Goal: Task Accomplishment & Management: Use online tool/utility

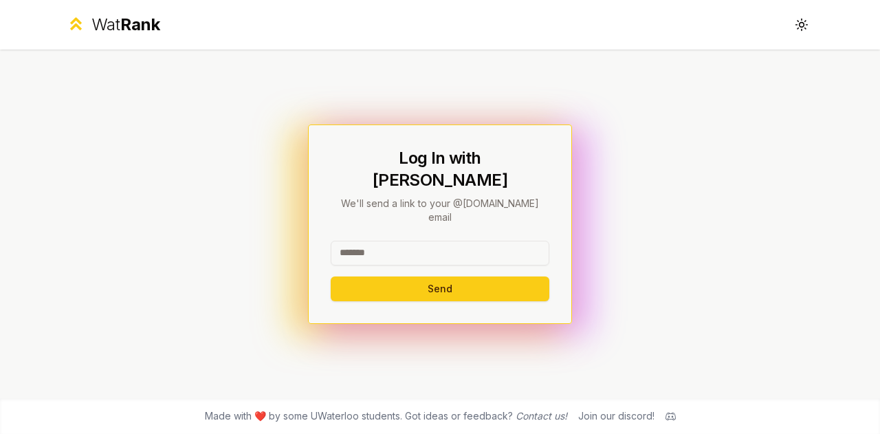
click at [385, 241] on input at bounding box center [440, 253] width 219 height 25
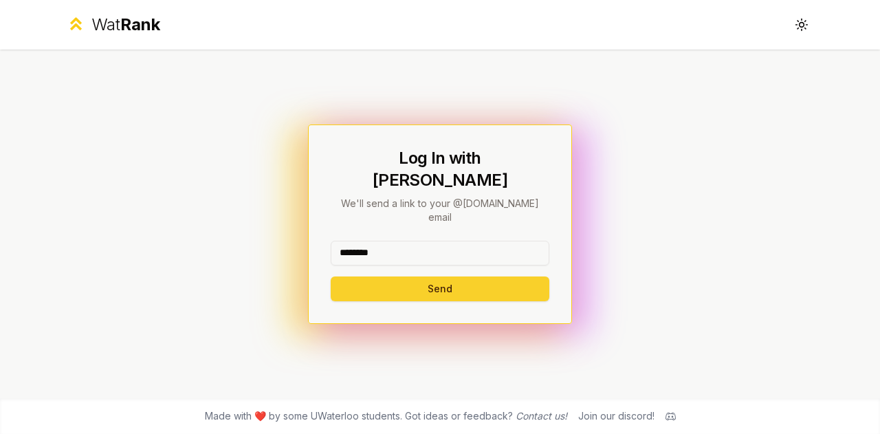
type input "********"
click at [388, 276] on button "Send" at bounding box center [440, 288] width 219 height 25
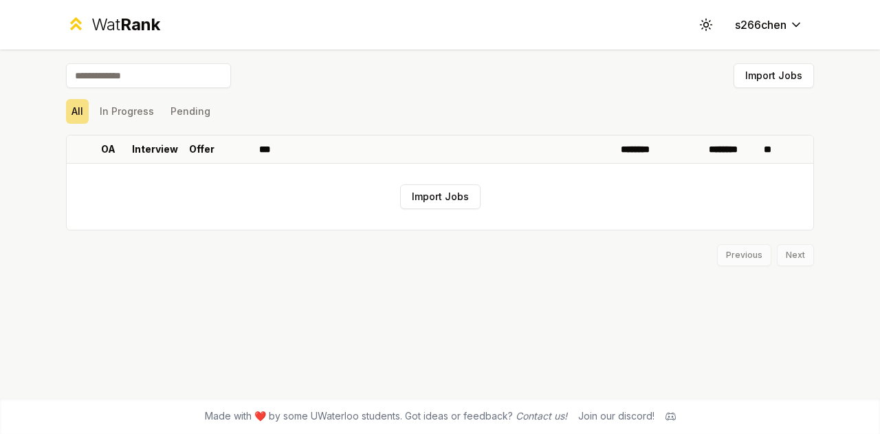
click at [191, 80] on input at bounding box center [148, 75] width 165 height 25
type input "**********"
click at [137, 26] on span "Rank" at bounding box center [140, 24] width 40 height 20
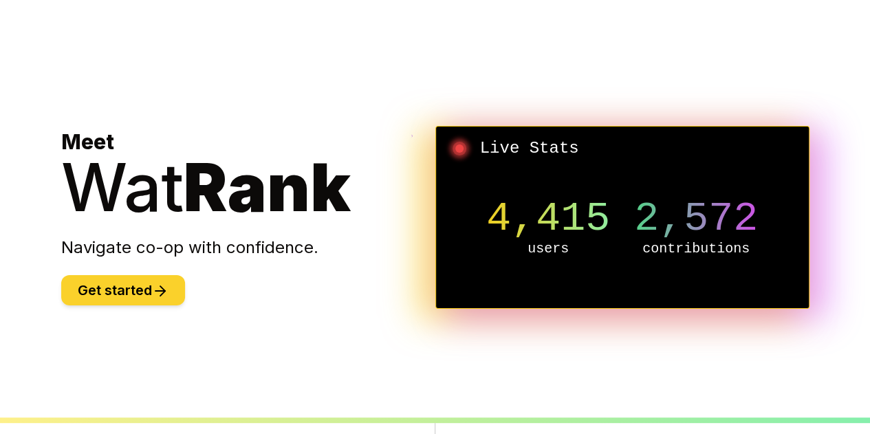
click at [107, 278] on button "Get started" at bounding box center [123, 290] width 124 height 30
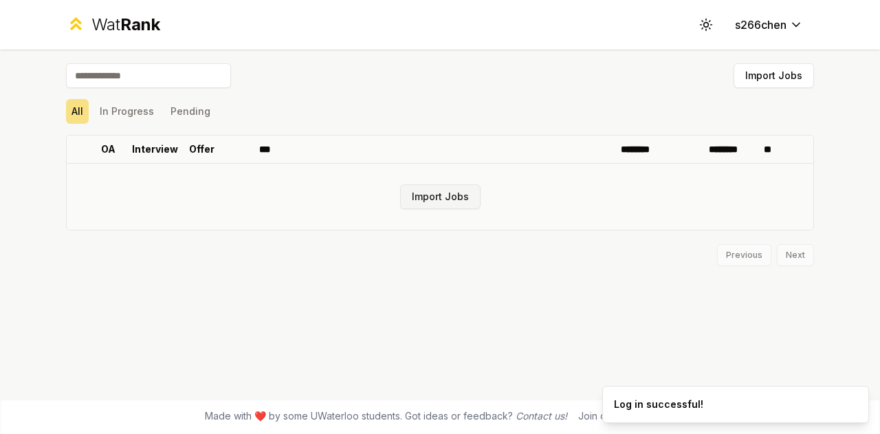
click at [427, 201] on button "Import Jobs" at bounding box center [440, 196] width 80 height 25
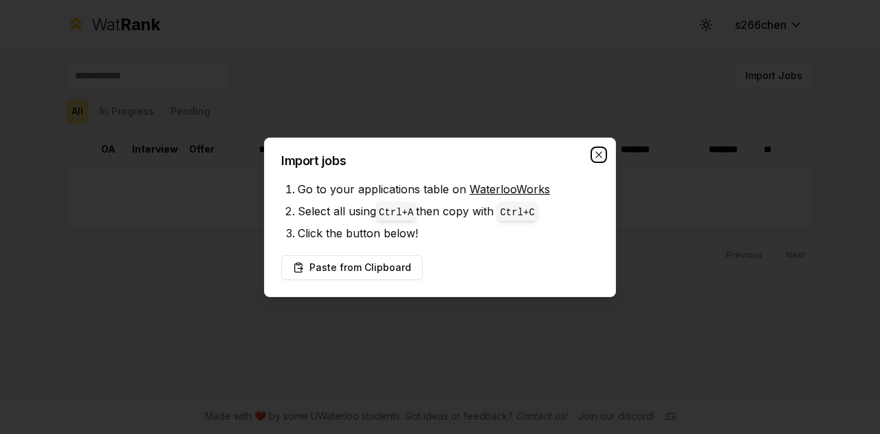
click at [599, 155] on icon "button" at bounding box center [598, 154] width 11 height 11
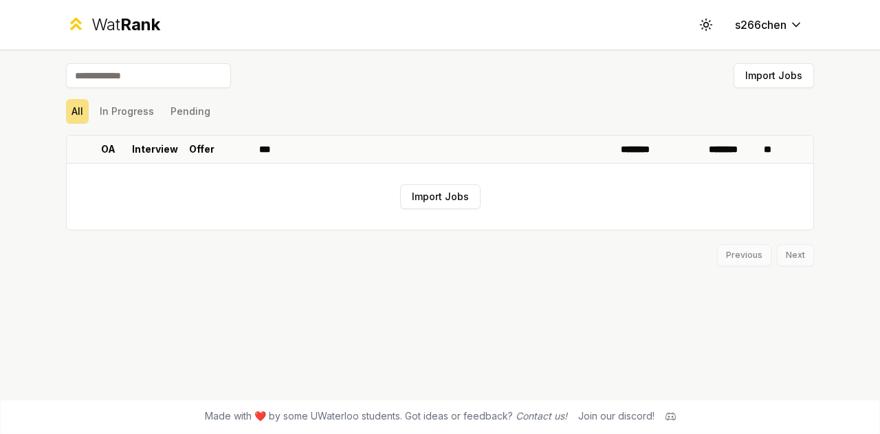
click at [140, 31] on span "Rank" at bounding box center [140, 24] width 40 height 20
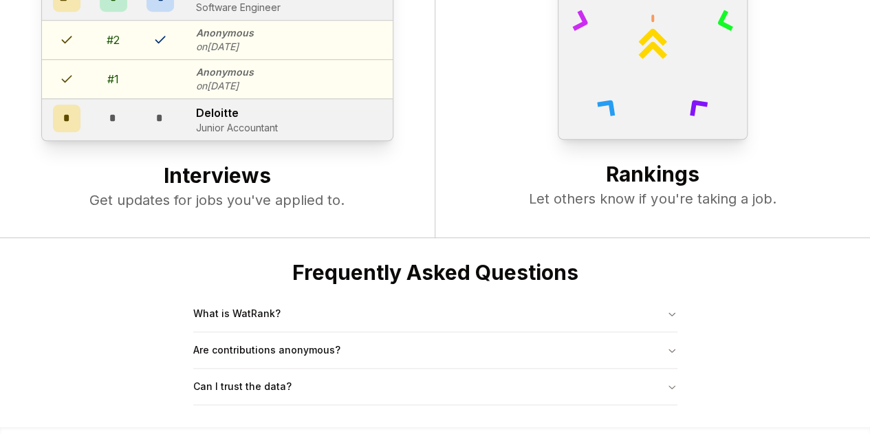
scroll to position [527, 0]
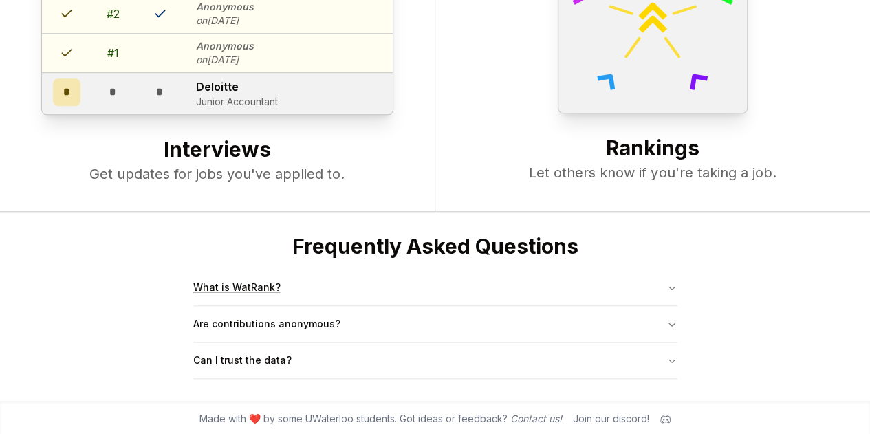
click at [224, 281] on button "What is WatRank?" at bounding box center [435, 287] width 484 height 36
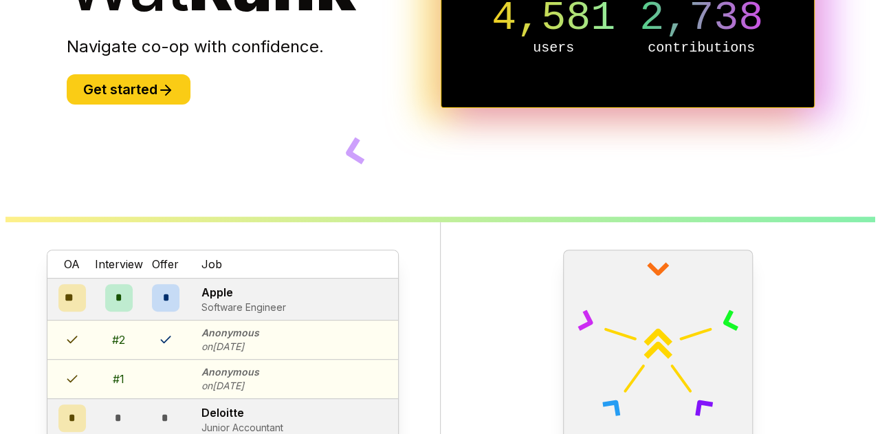
scroll to position [0, 0]
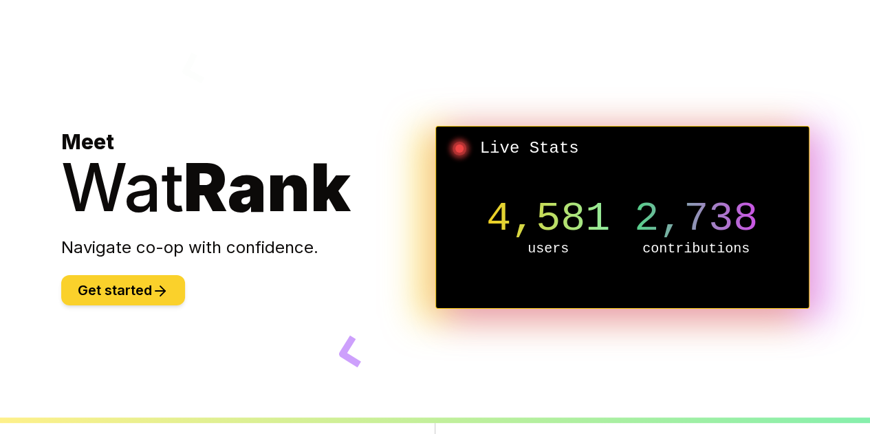
click at [91, 281] on button "Get started" at bounding box center [123, 290] width 124 height 30
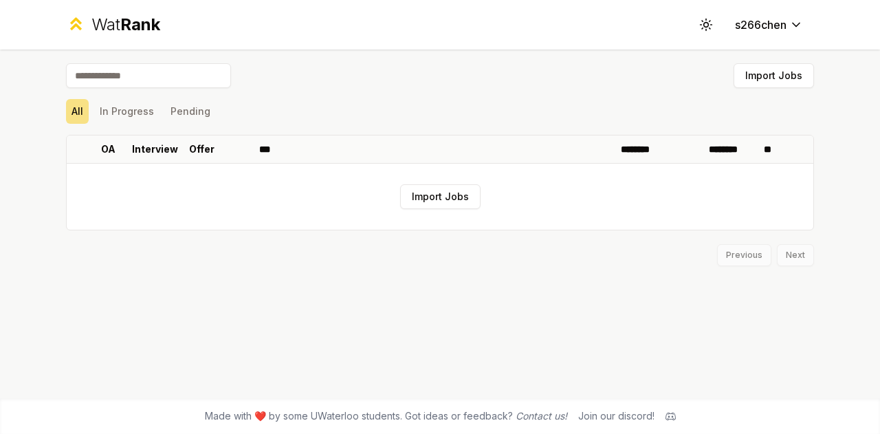
click at [110, 77] on input at bounding box center [148, 75] width 165 height 25
type input "*"
click at [437, 200] on button "Import Jobs" at bounding box center [440, 196] width 80 height 25
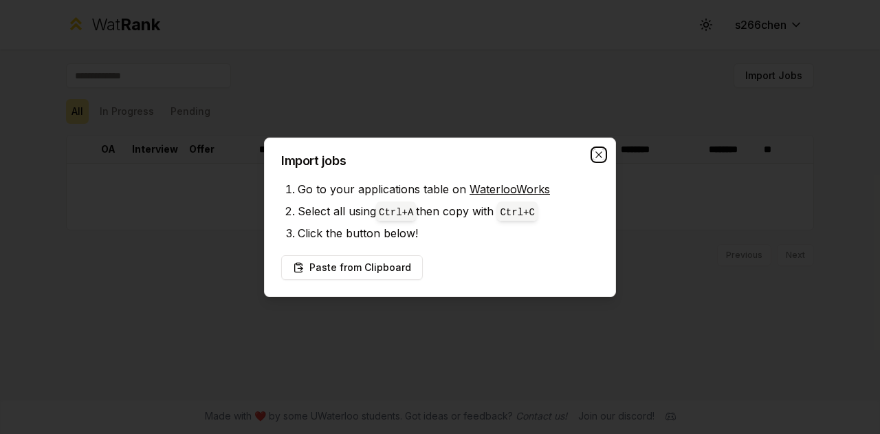
click at [597, 152] on icon "button" at bounding box center [598, 154] width 11 height 11
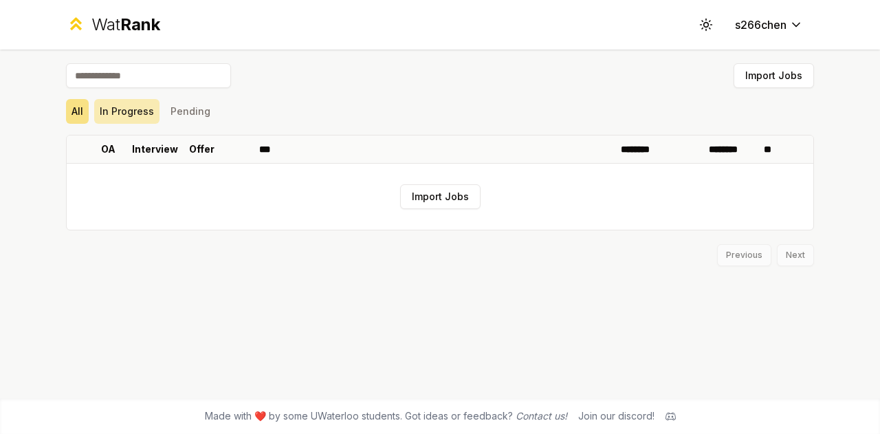
click at [148, 111] on button "In Progress" at bounding box center [126, 111] width 65 height 25
click at [203, 109] on button "Pending" at bounding box center [190, 111] width 51 height 25
click at [71, 105] on button "All" at bounding box center [77, 111] width 23 height 25
click at [115, 18] on div "Wat Rank" at bounding box center [125, 25] width 69 height 22
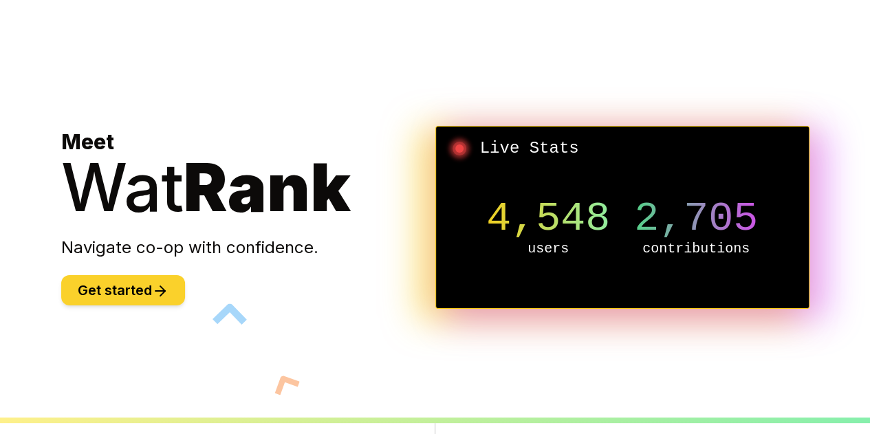
click at [147, 283] on button "Get started" at bounding box center [123, 290] width 124 height 30
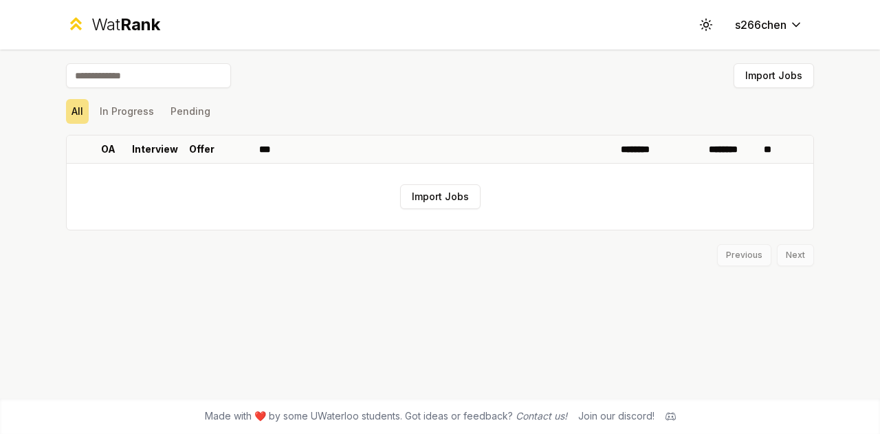
click at [148, 85] on input at bounding box center [148, 75] width 165 height 25
type input "*"
type input "***"
